Goal: Find specific page/section: Find specific page/section

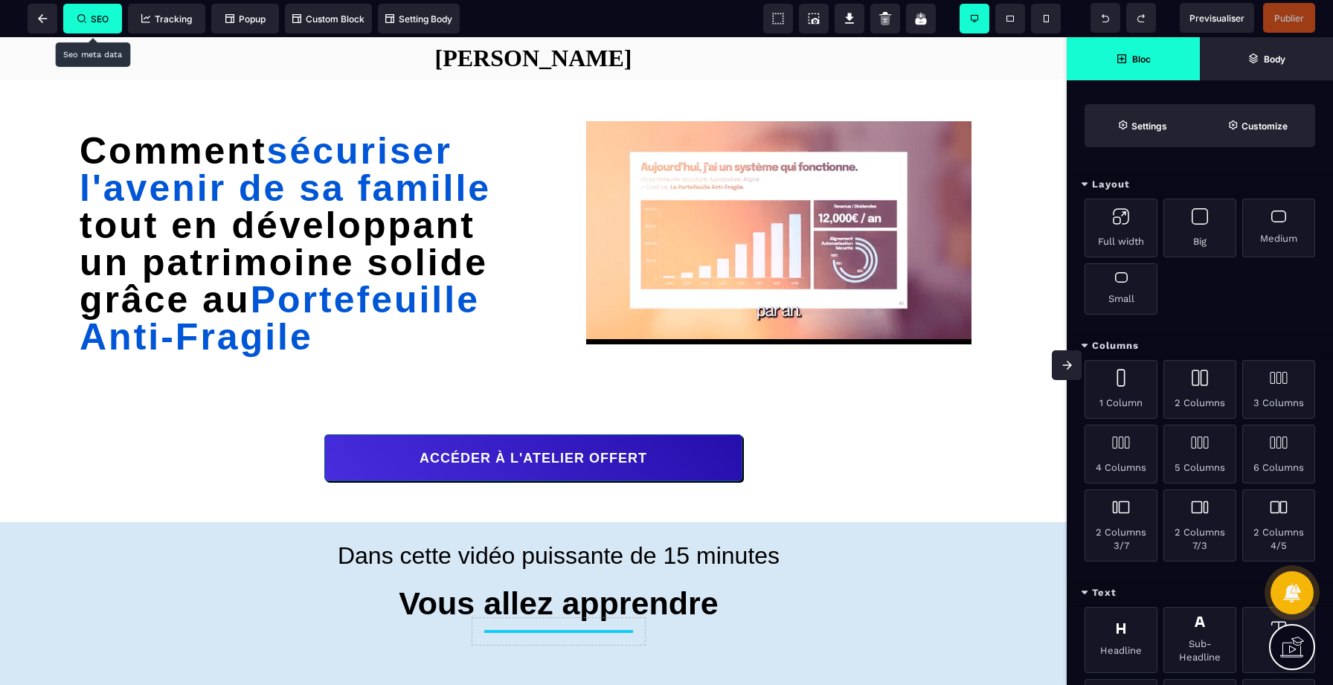
click at [110, 18] on span "SEO" at bounding box center [92, 19] width 59 height 30
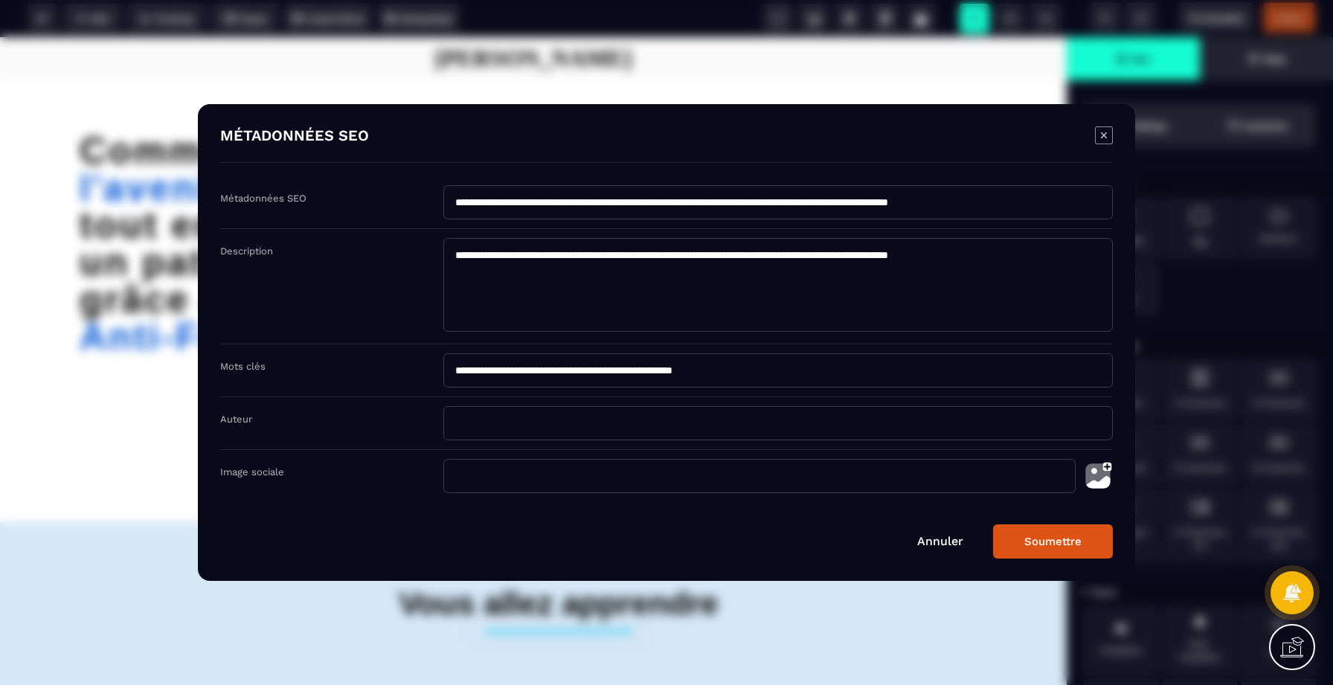
click at [1072, 540] on button "Soumettre" at bounding box center [1053, 541] width 120 height 34
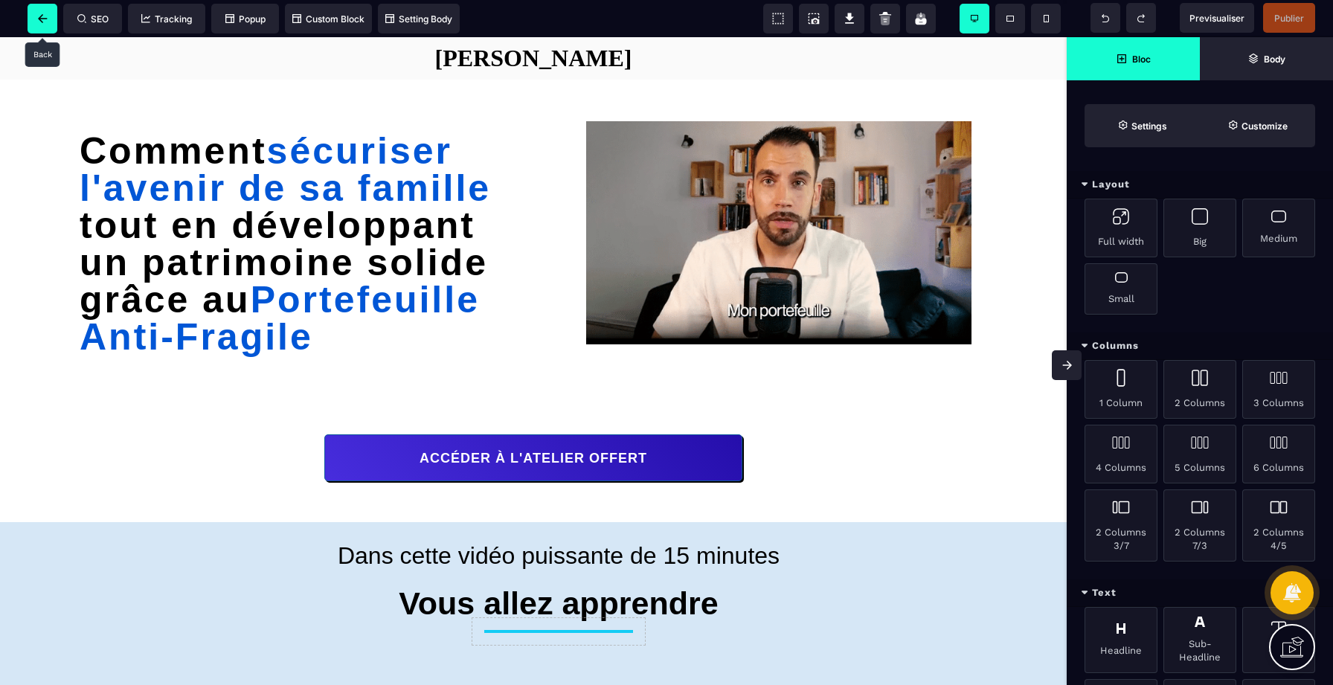
click at [47, 20] on icon at bounding box center [43, 18] width 10 height 9
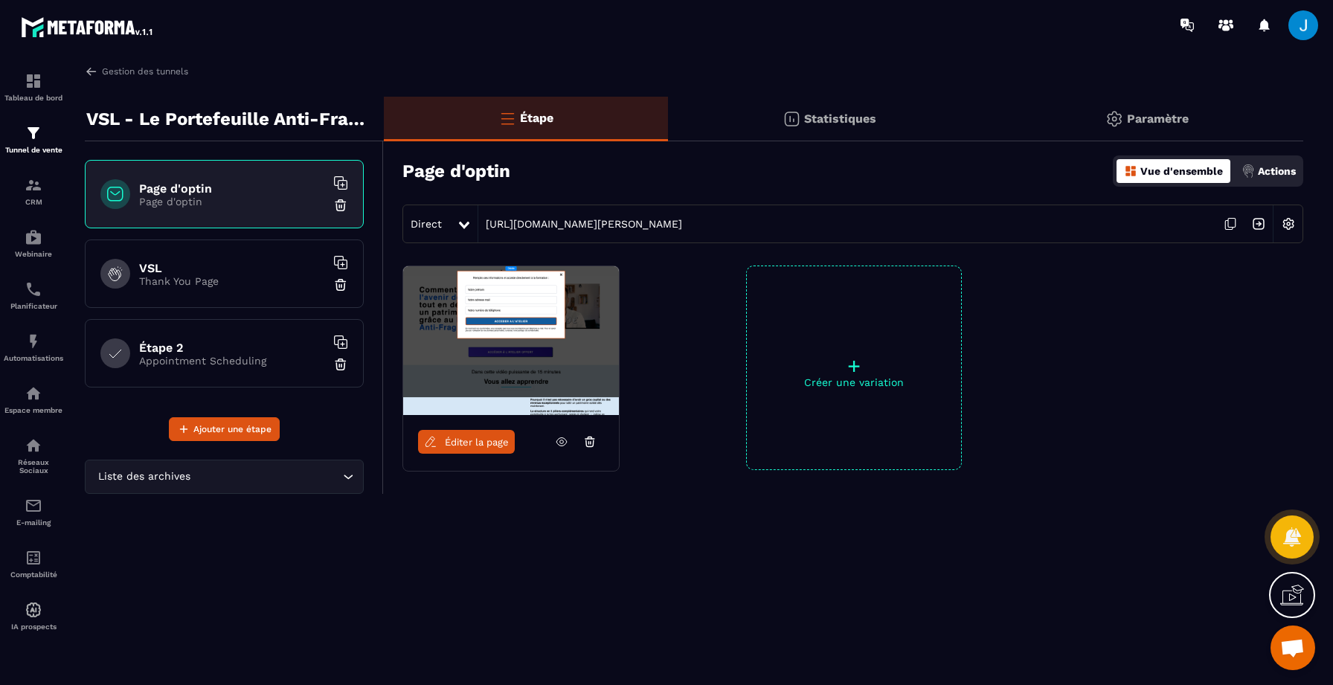
click at [254, 282] on p "Thank You Page" at bounding box center [232, 281] width 186 height 12
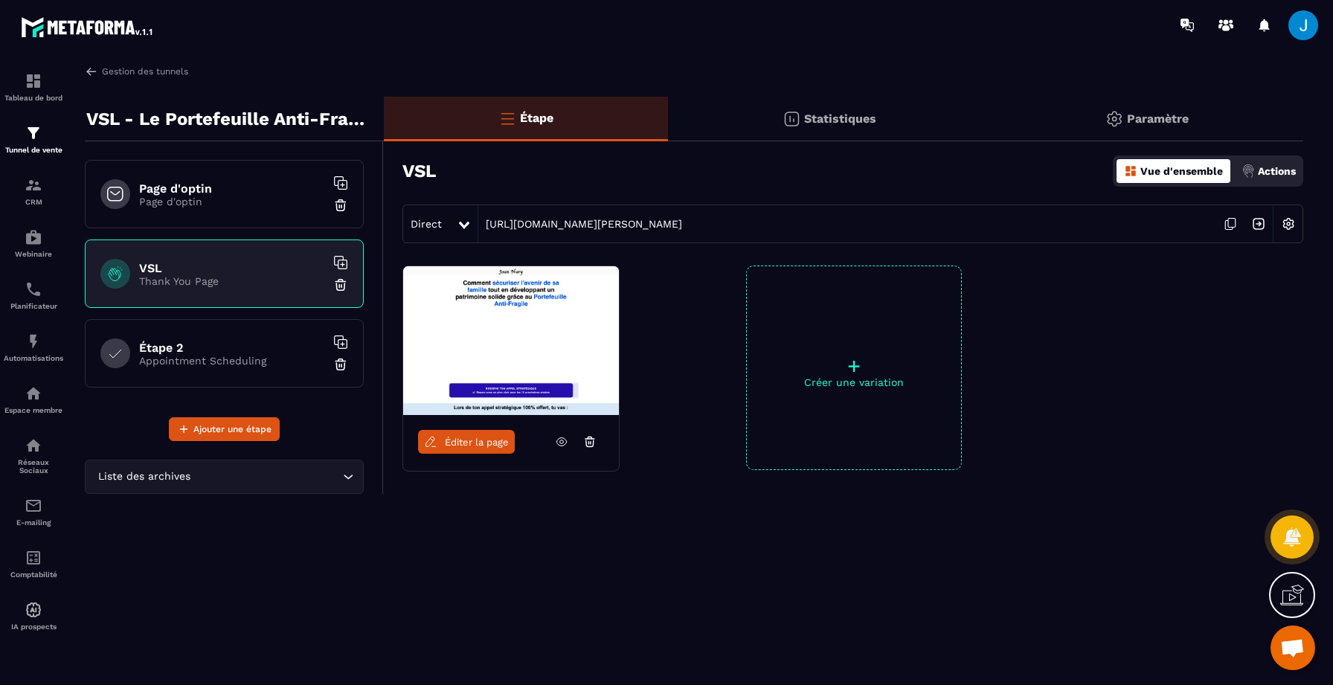
click at [489, 445] on span "Éditer la page" at bounding box center [477, 441] width 64 height 11
